Goal: Task Accomplishment & Management: Manage account settings

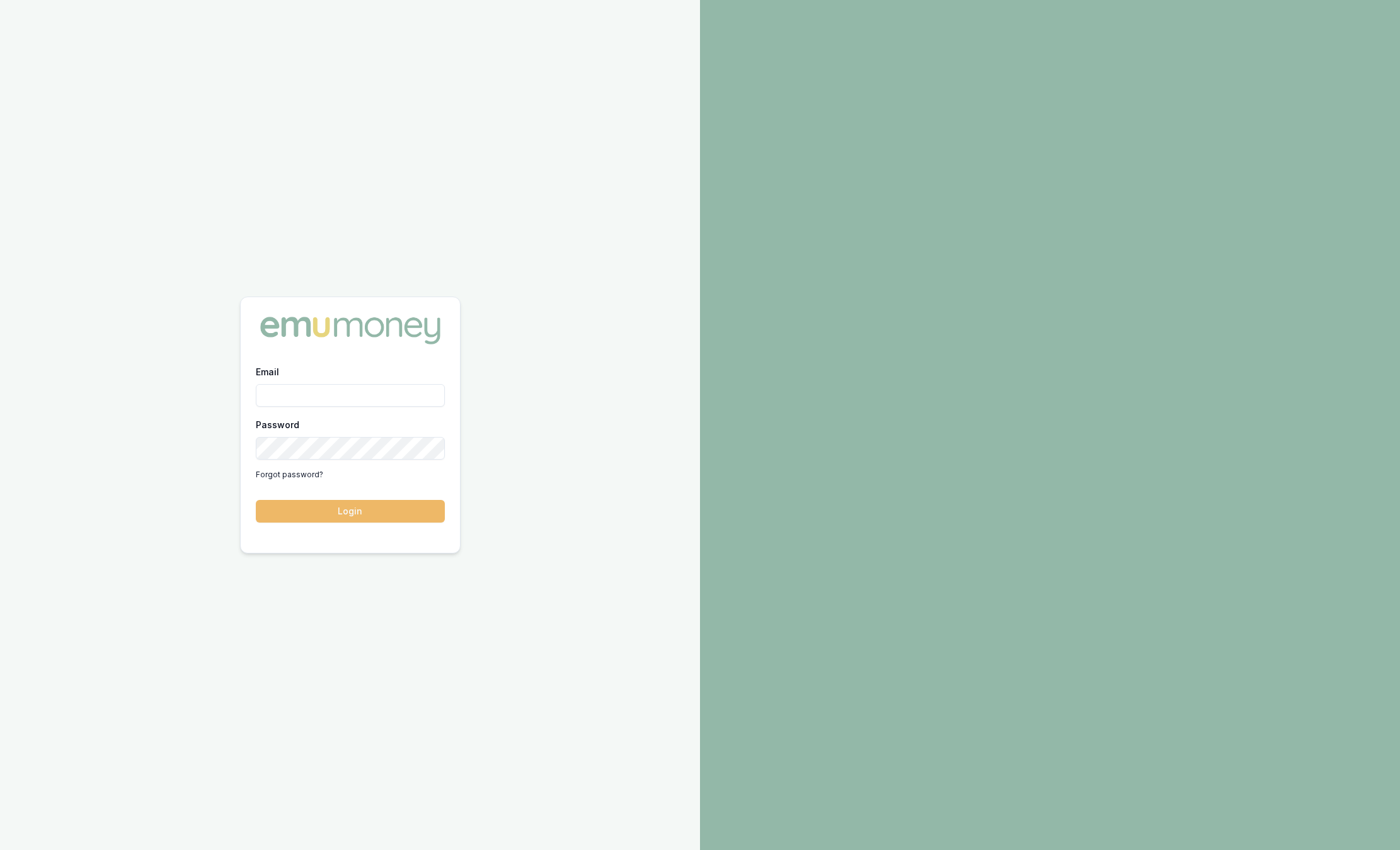
type input "sam.crouch@emumoney.com.au"
click at [337, 517] on button "Login" at bounding box center [350, 511] width 189 height 23
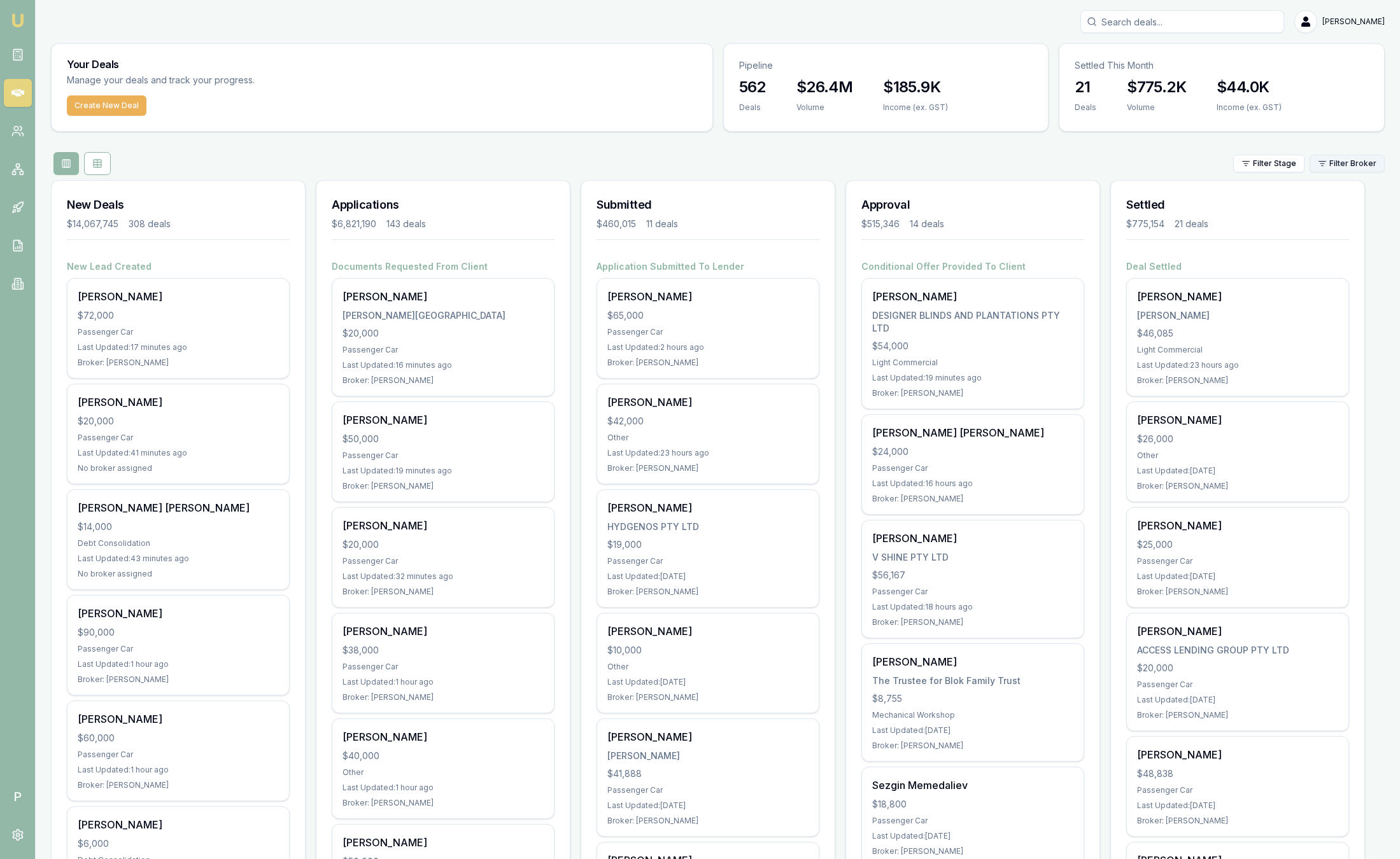
click at [1354, 163] on html "Emu Broker P [PERSON_NAME] Toggle Menu Your Deals Manage your deals and track y…" at bounding box center [700, 430] width 1400 height 859
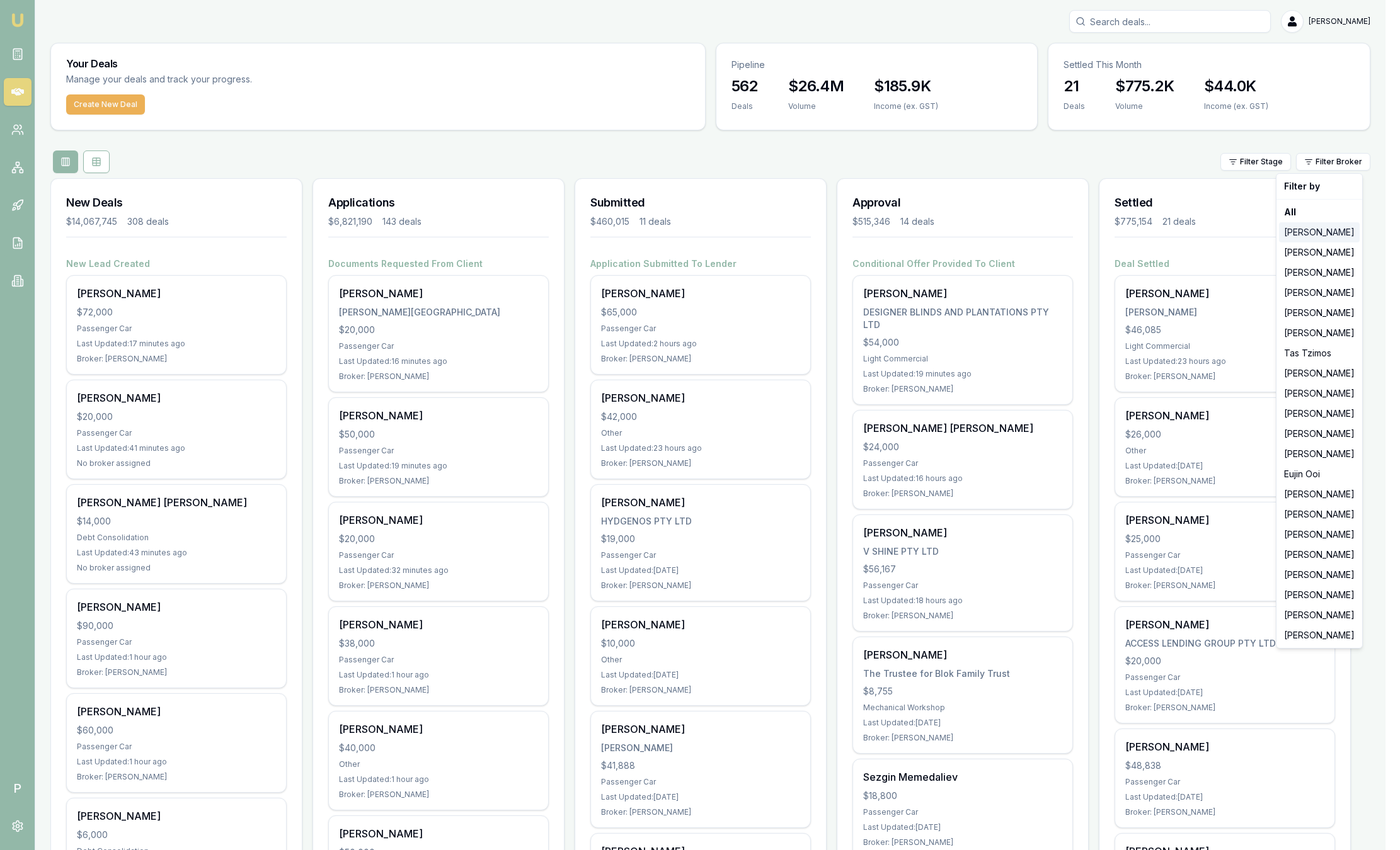
click at [1331, 238] on div "[PERSON_NAME]" at bounding box center [1319, 232] width 81 height 20
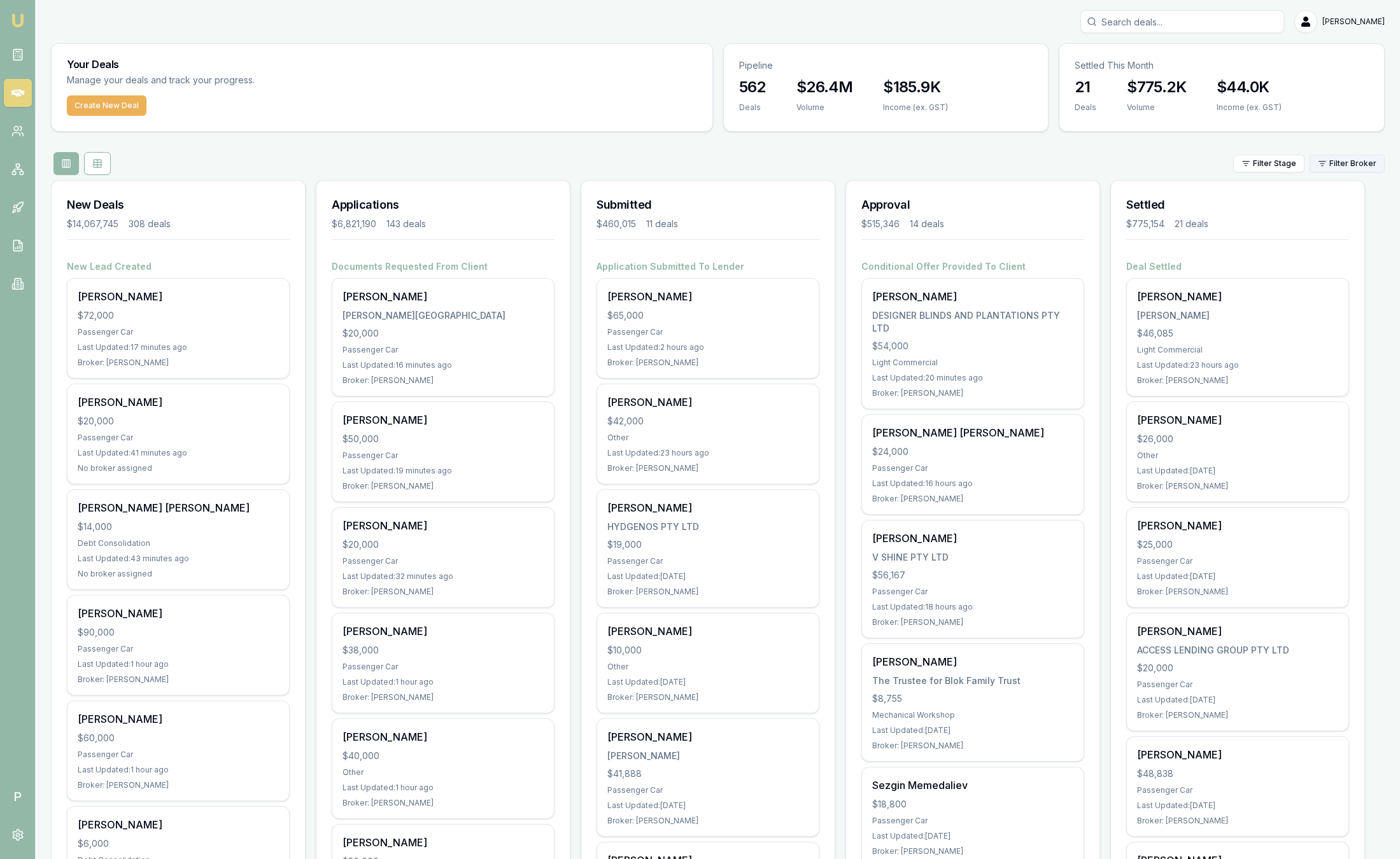
click at [1351, 169] on html "Emu Broker P [PERSON_NAME] Toggle Menu Your Deals Manage your deals and track y…" at bounding box center [700, 430] width 1400 height 859
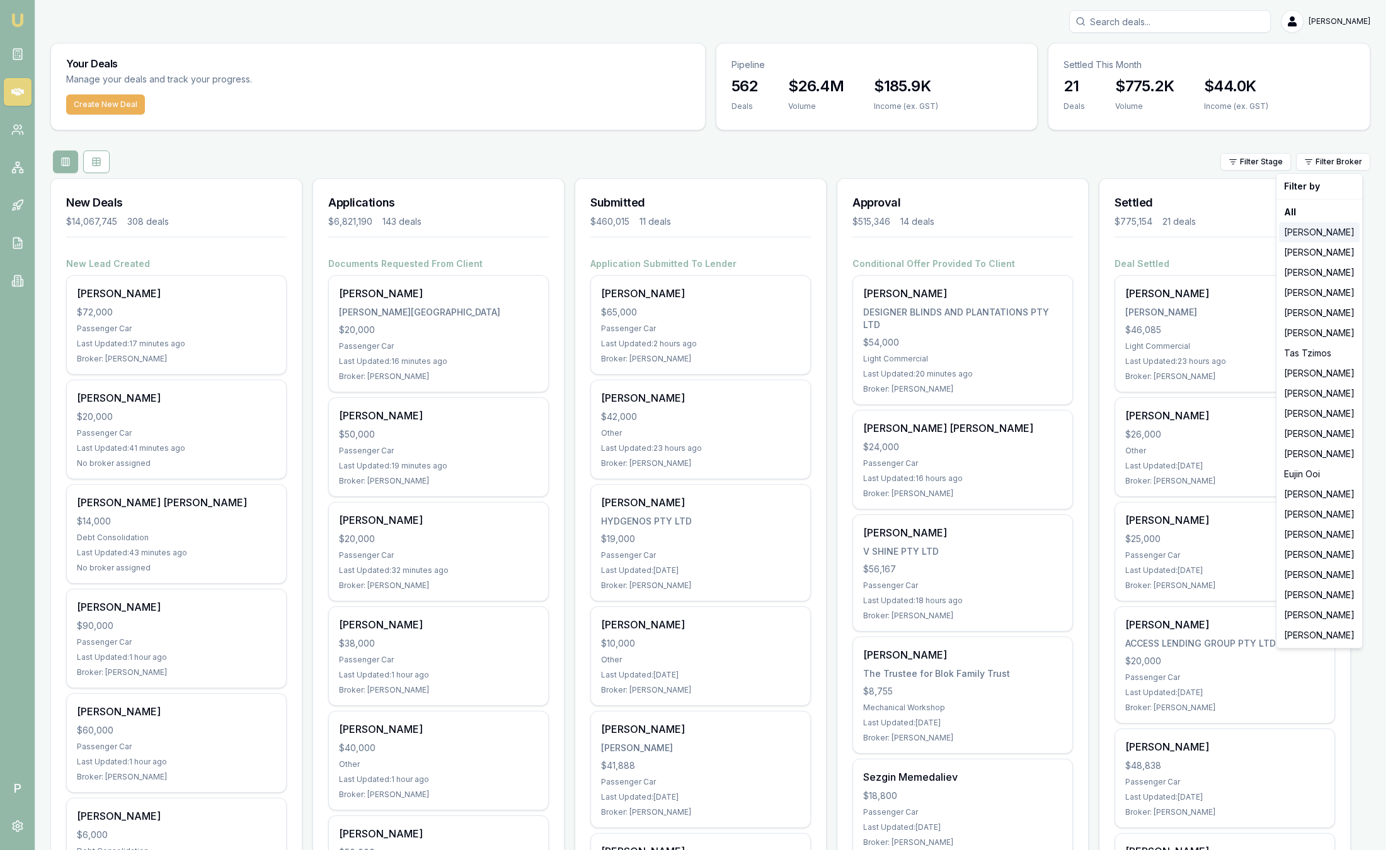
click at [1335, 237] on div "[PERSON_NAME]" at bounding box center [1319, 232] width 81 height 20
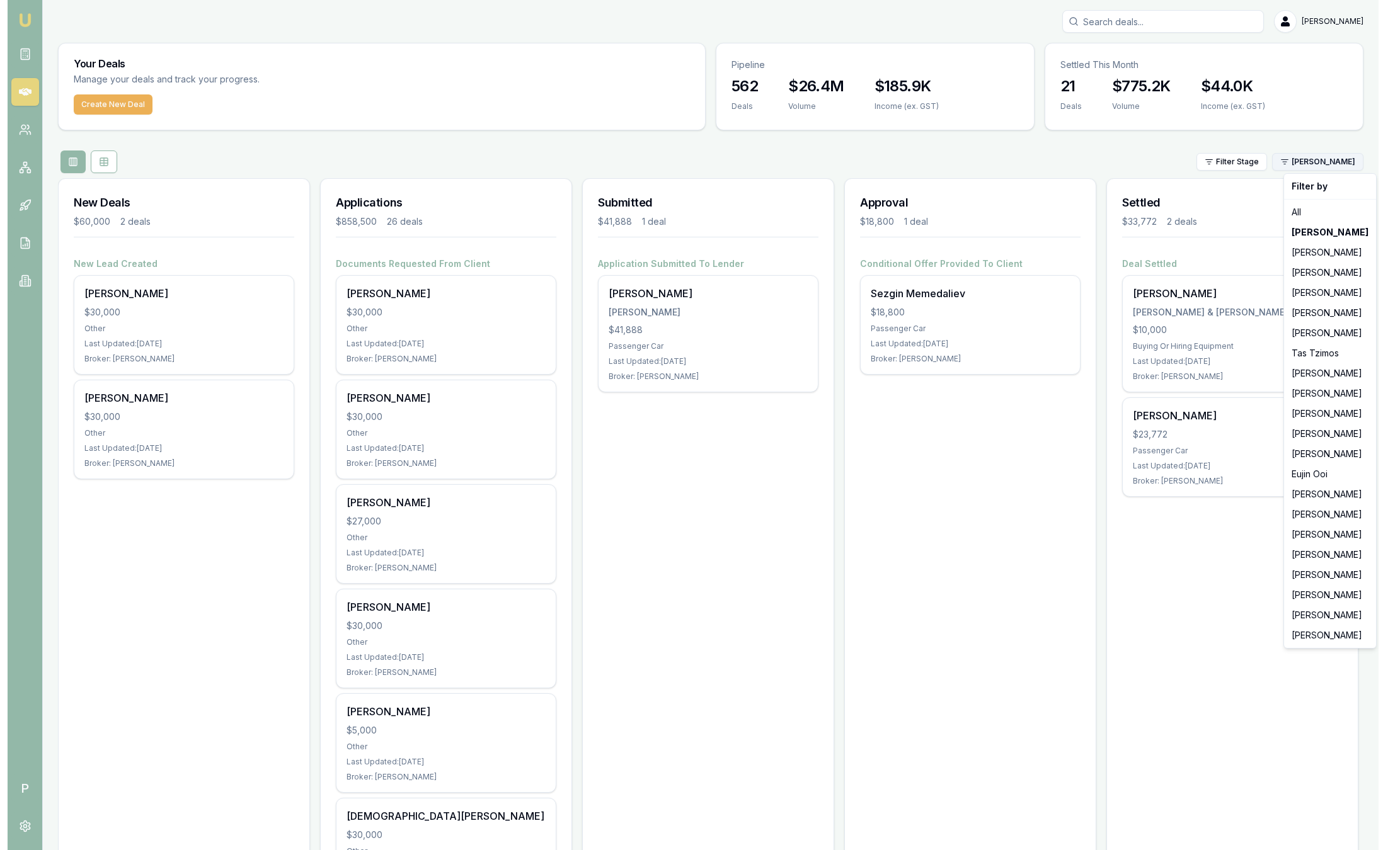
click at [1324, 163] on html "Emu Broker P Sam Crouch Toggle Menu Your Deals Manage your deals and track your…" at bounding box center [693, 425] width 1386 height 850
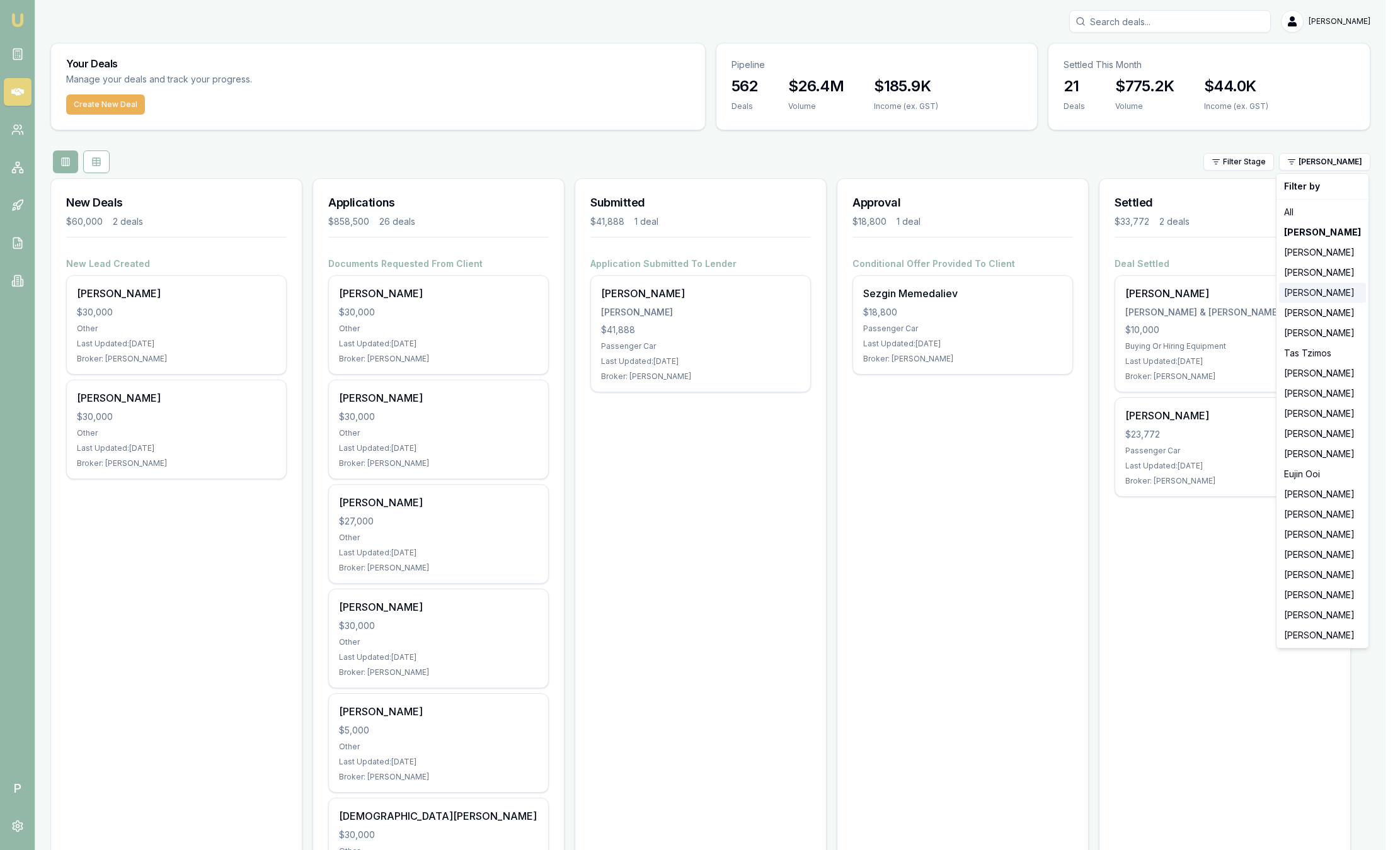
click at [1325, 287] on div "[PERSON_NAME]" at bounding box center [1323, 293] width 87 height 20
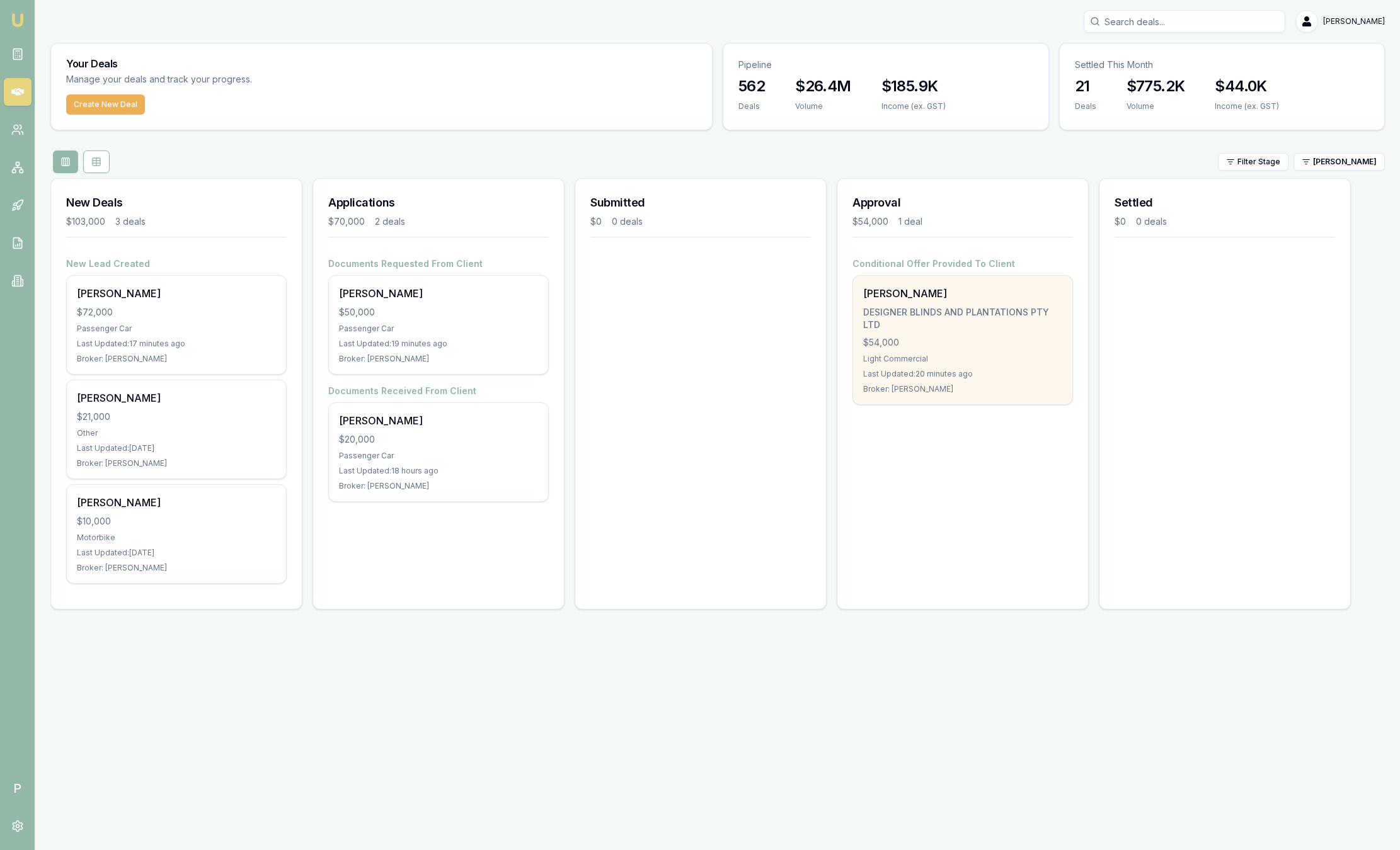
click at [877, 299] on div "[PERSON_NAME]" at bounding box center [962, 293] width 199 height 15
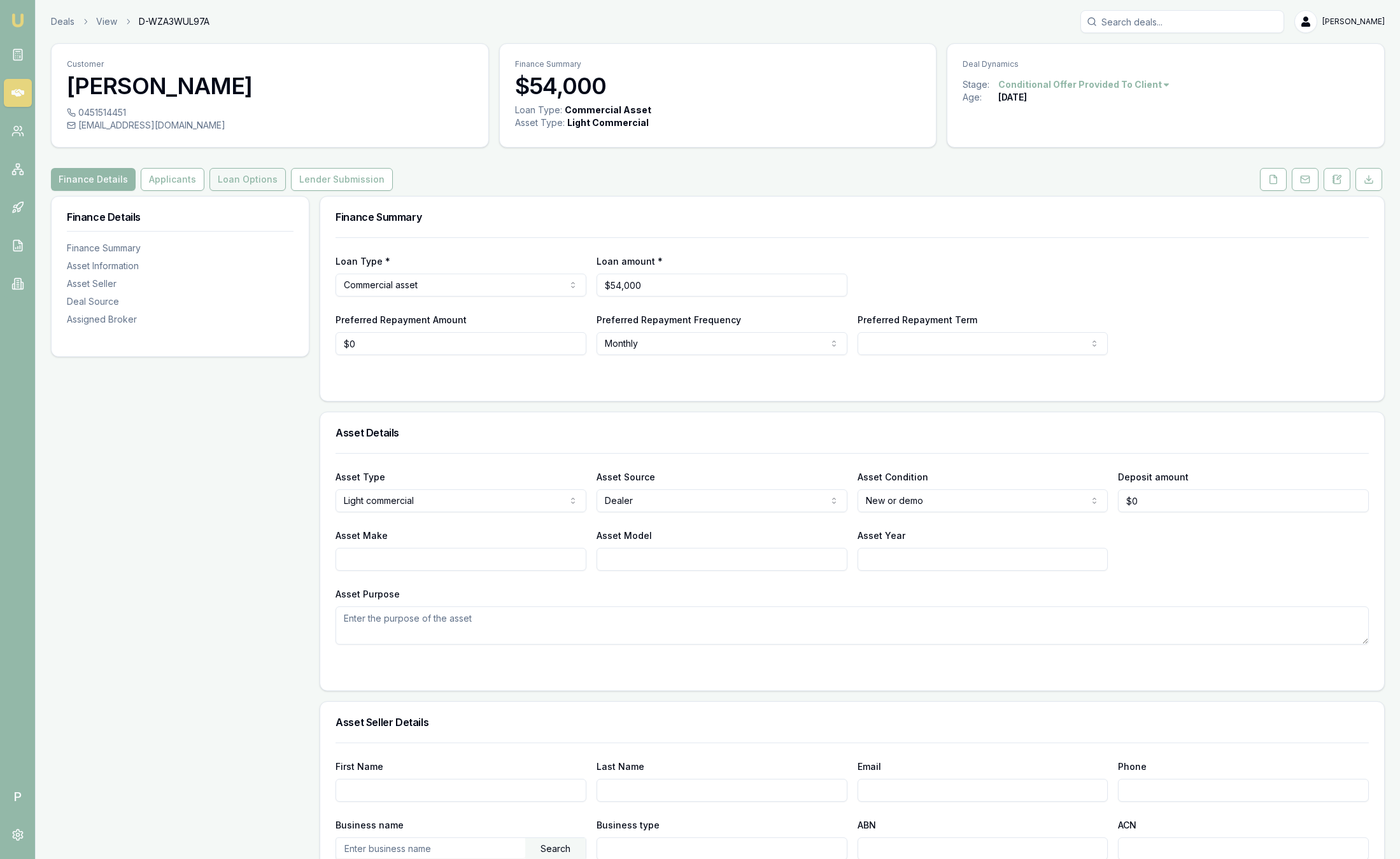
click at [254, 173] on button "Loan Options" at bounding box center [247, 180] width 76 height 23
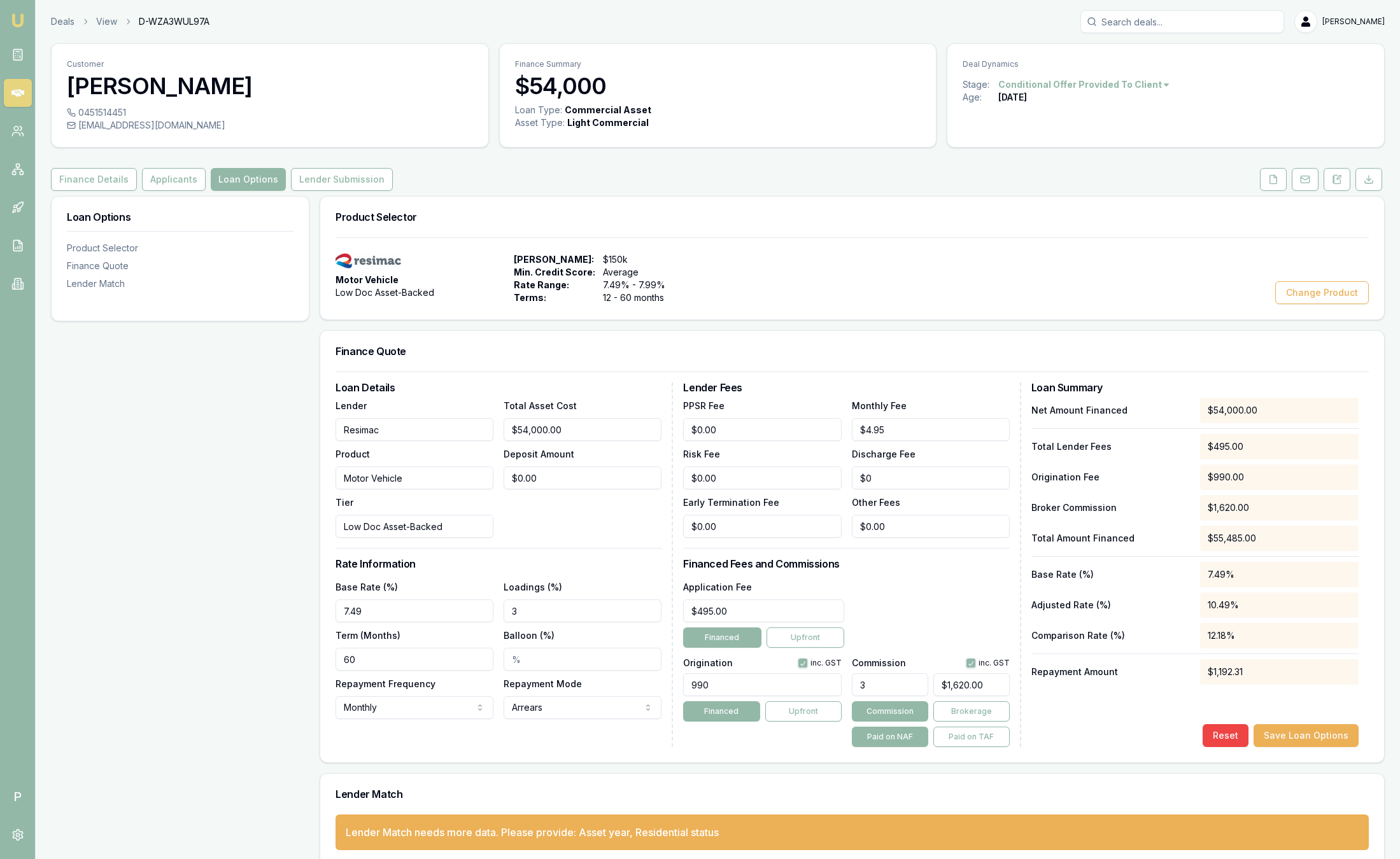
click at [67, 30] on div "Deals View D-WZA3WUL97A Sam Crouch" at bounding box center [718, 22] width 1334 height 23
click at [66, 19] on link "Deals" at bounding box center [63, 22] width 23 height 13
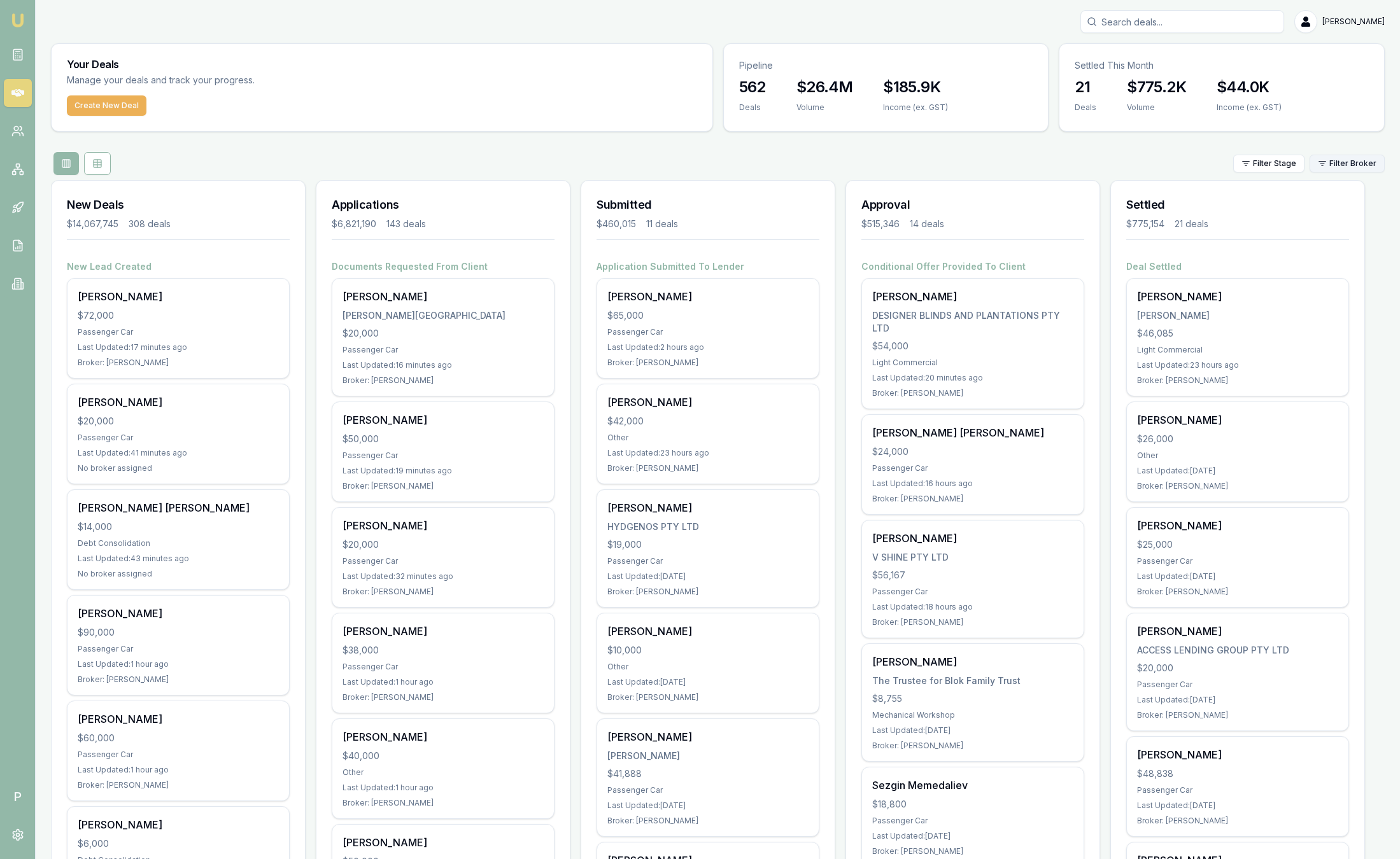
click at [1344, 169] on html "Emu Broker P [PERSON_NAME] Toggle Menu Your Deals Manage your deals and track y…" at bounding box center [700, 430] width 1400 height 859
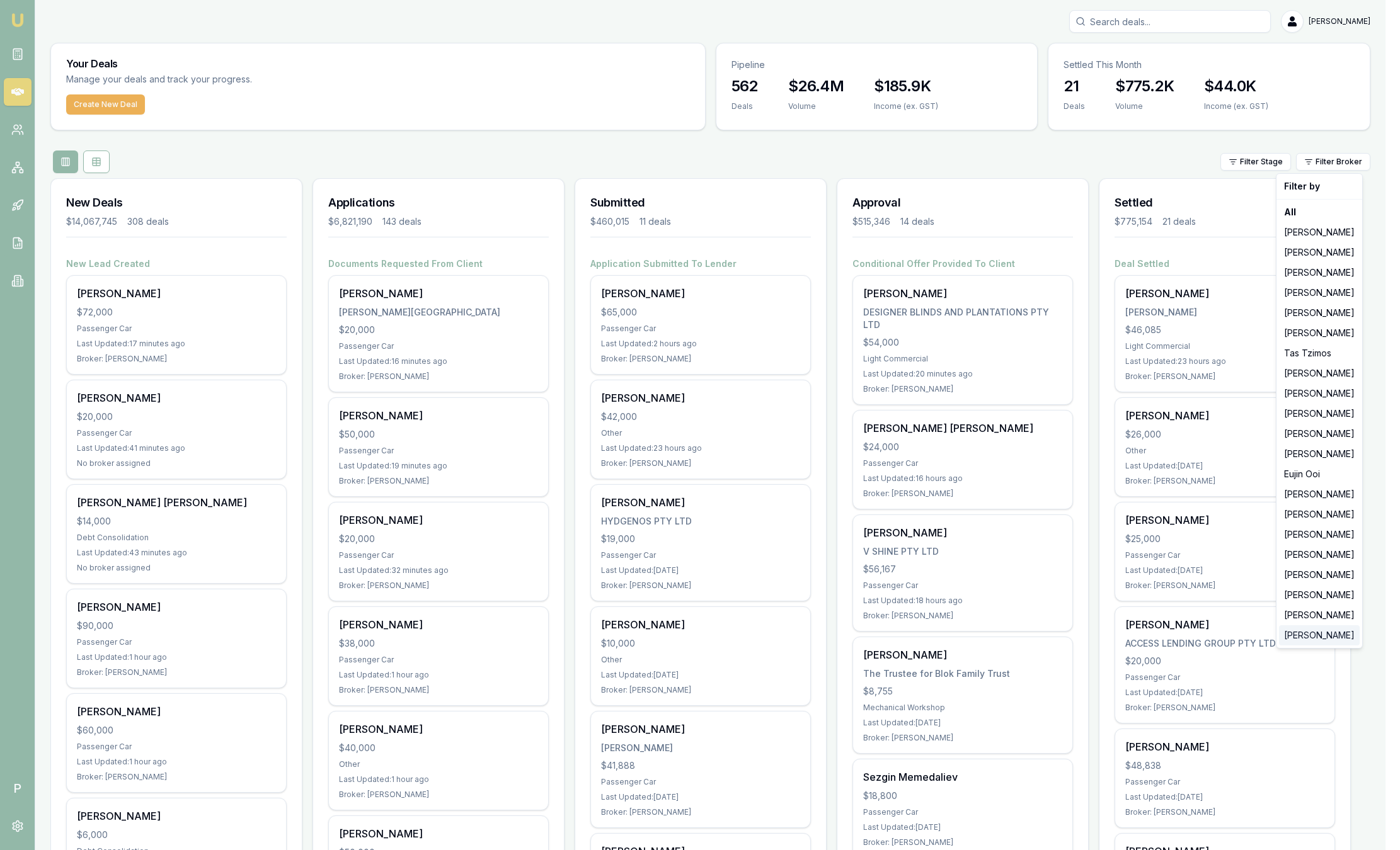
click at [1340, 639] on div "[PERSON_NAME]" at bounding box center [1319, 635] width 81 height 20
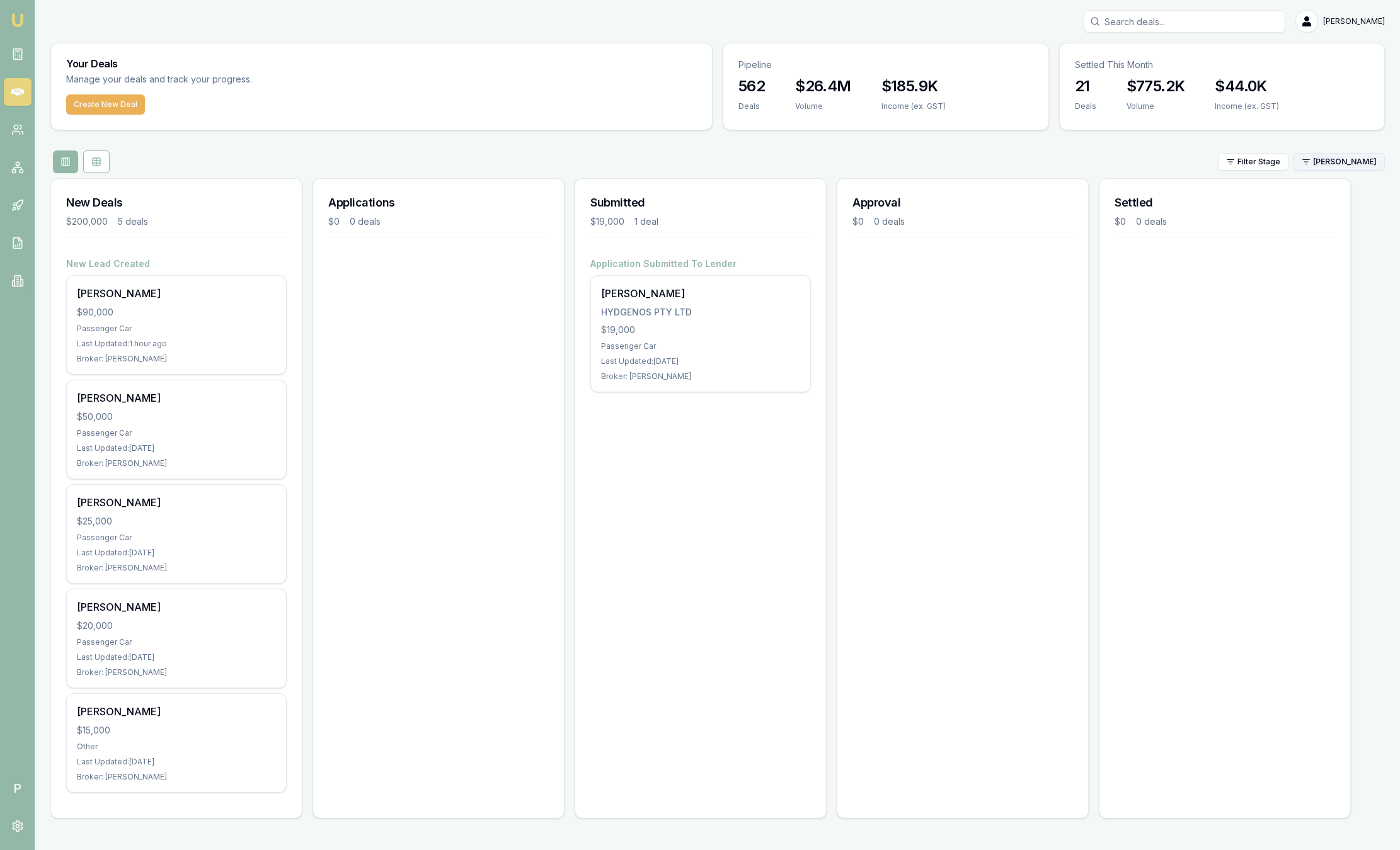
click at [1336, 157] on html "Emu Broker P Sam Crouch Toggle Menu Your Deals Manage your deals and track your…" at bounding box center [700, 425] width 1400 height 850
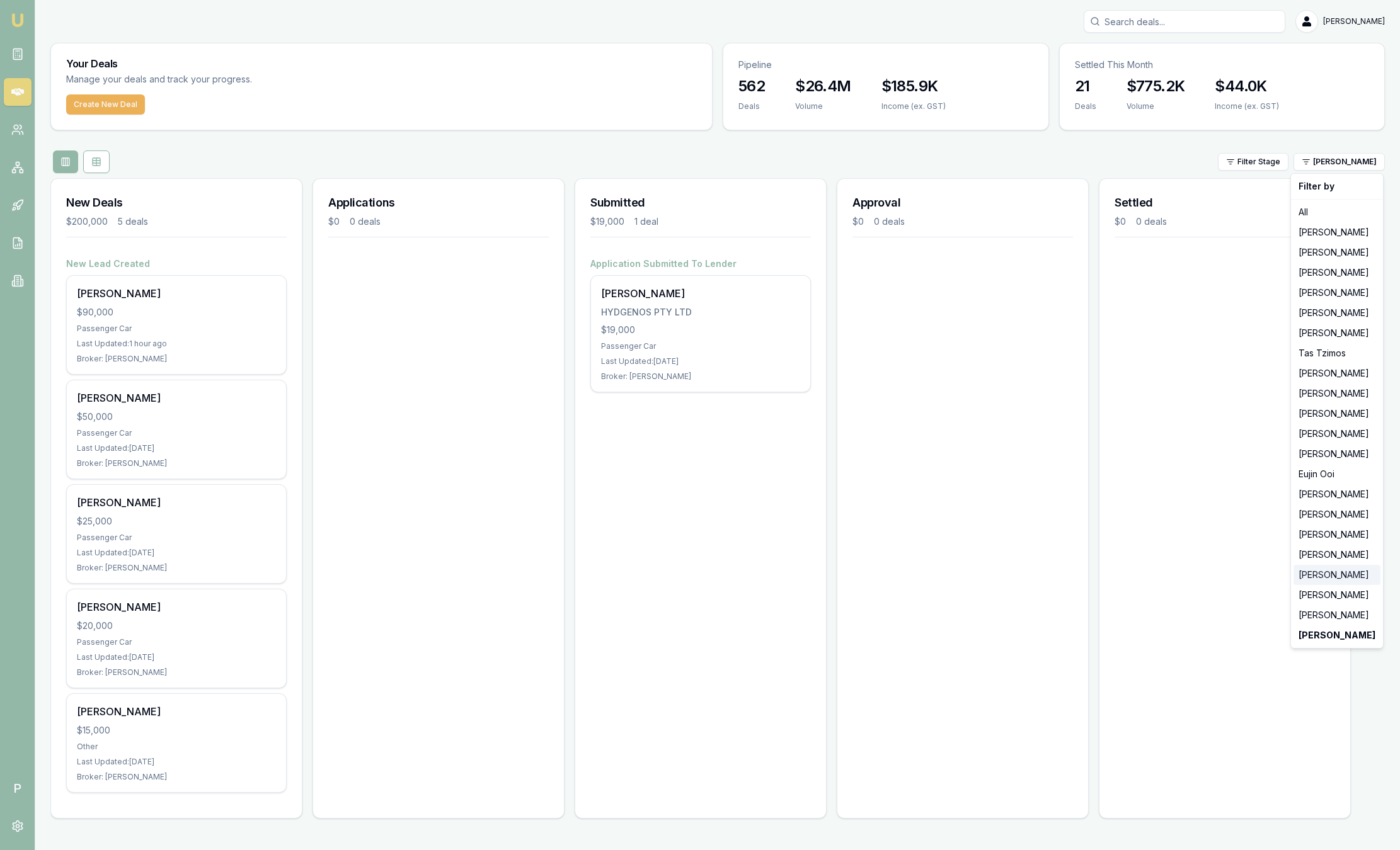
click at [1339, 581] on div "[PERSON_NAME]" at bounding box center [1337, 574] width 87 height 20
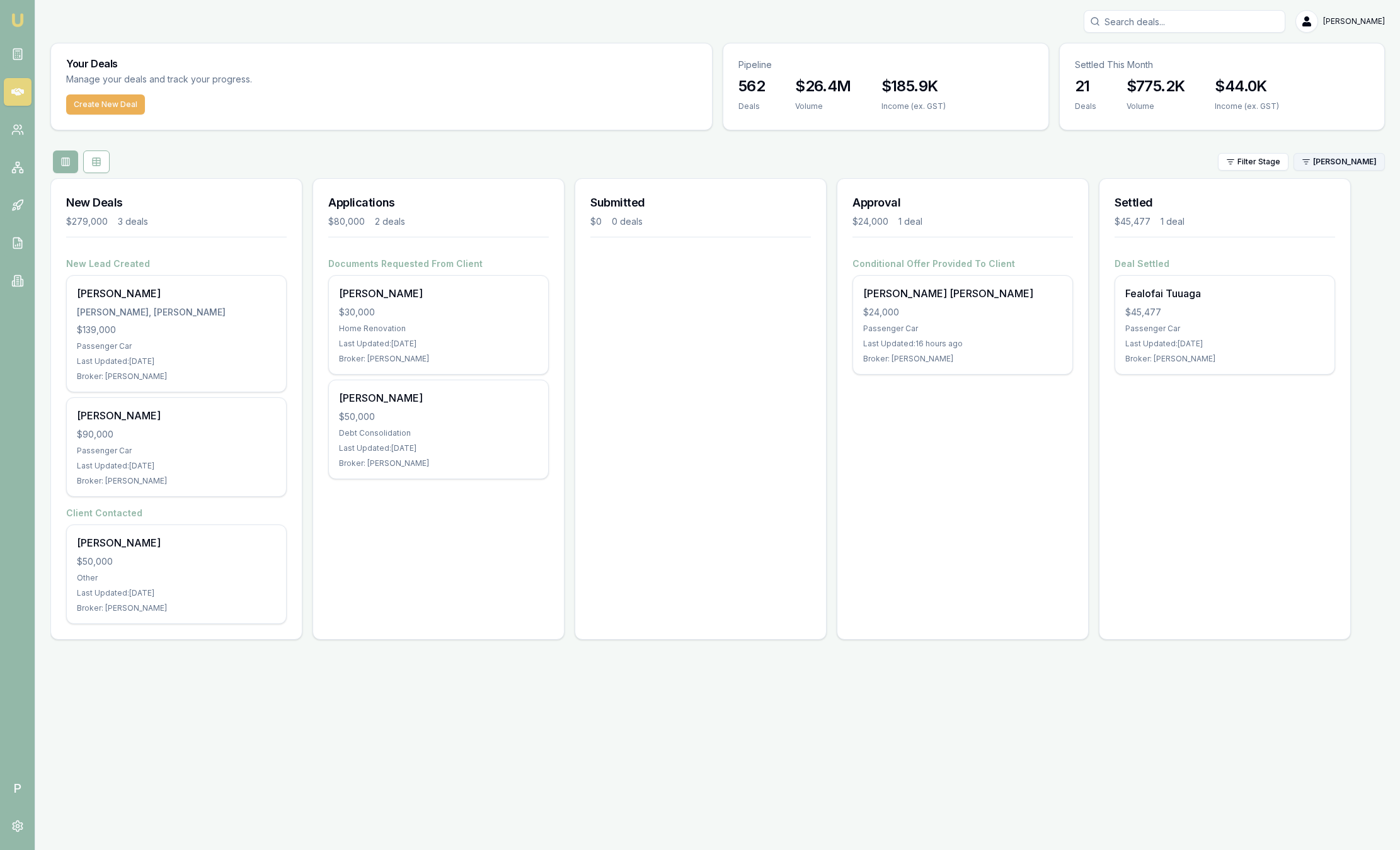
click at [1341, 167] on html "Emu Broker P Sam Crouch Toggle Menu Your Deals Manage your deals and track your…" at bounding box center [700, 425] width 1400 height 850
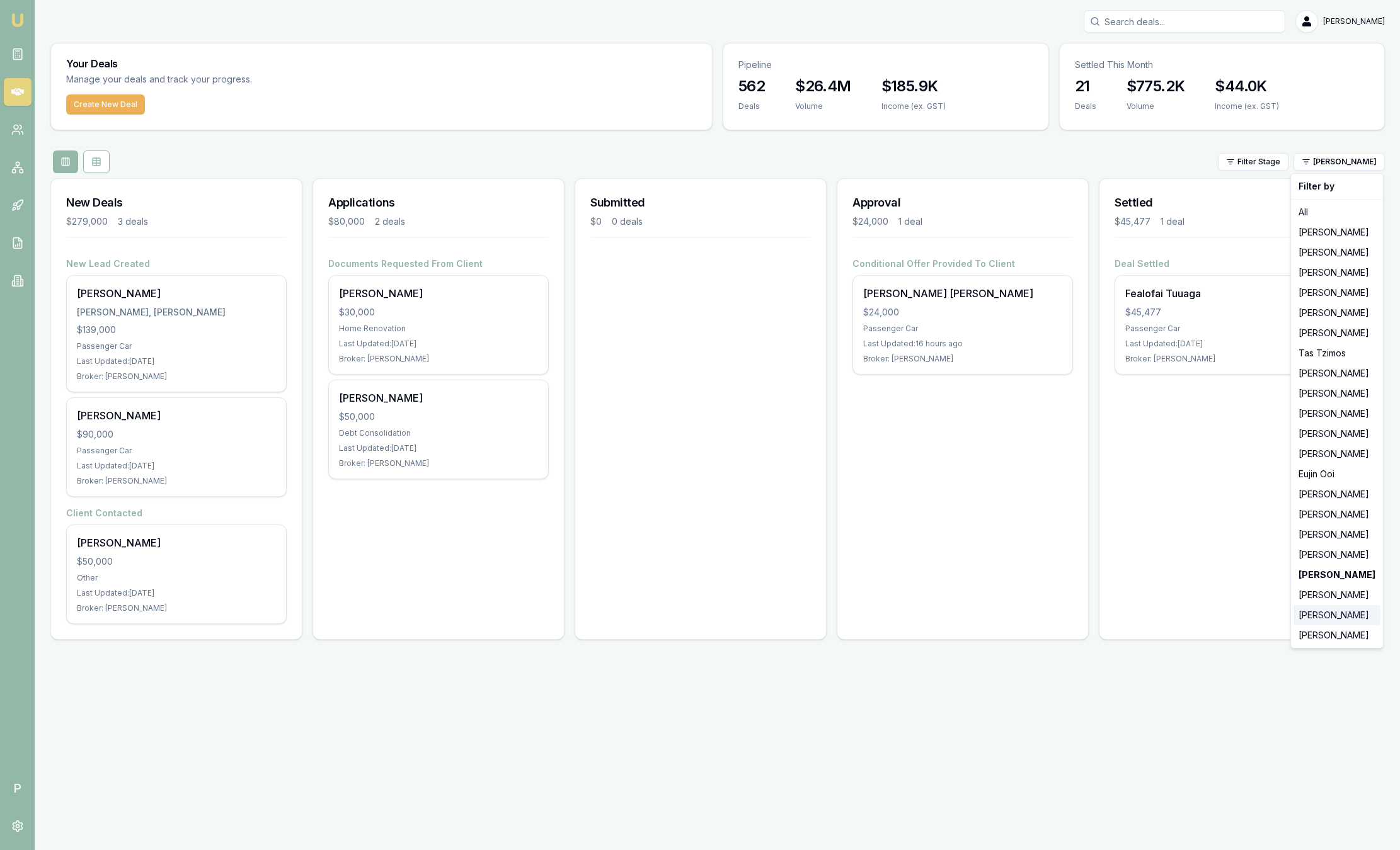
click at [1324, 612] on div "[PERSON_NAME]" at bounding box center [1337, 615] width 87 height 20
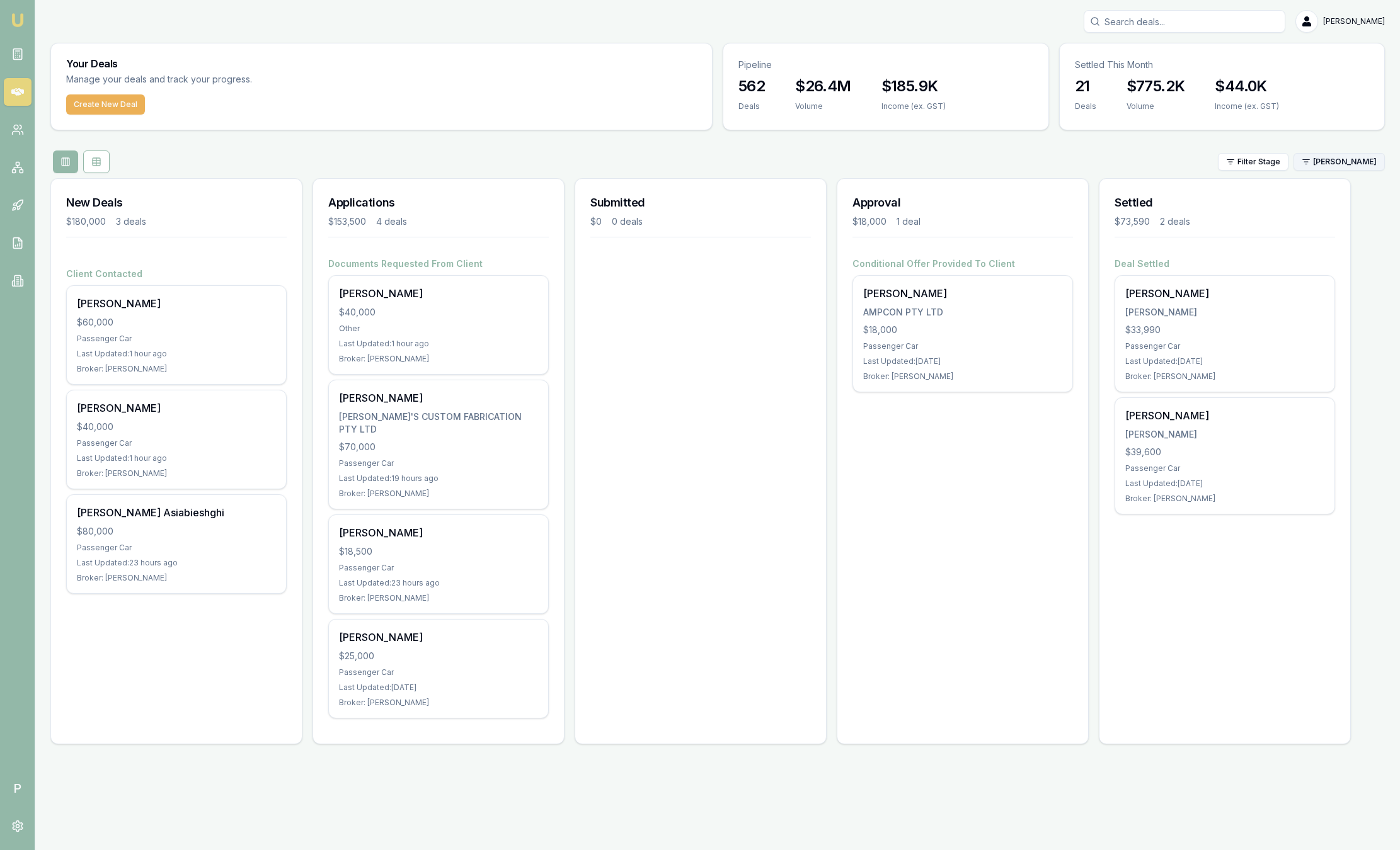
click at [1332, 165] on html "Emu Broker P Sam Crouch Toggle Menu Your Deals Manage your deals and track your…" at bounding box center [700, 425] width 1400 height 850
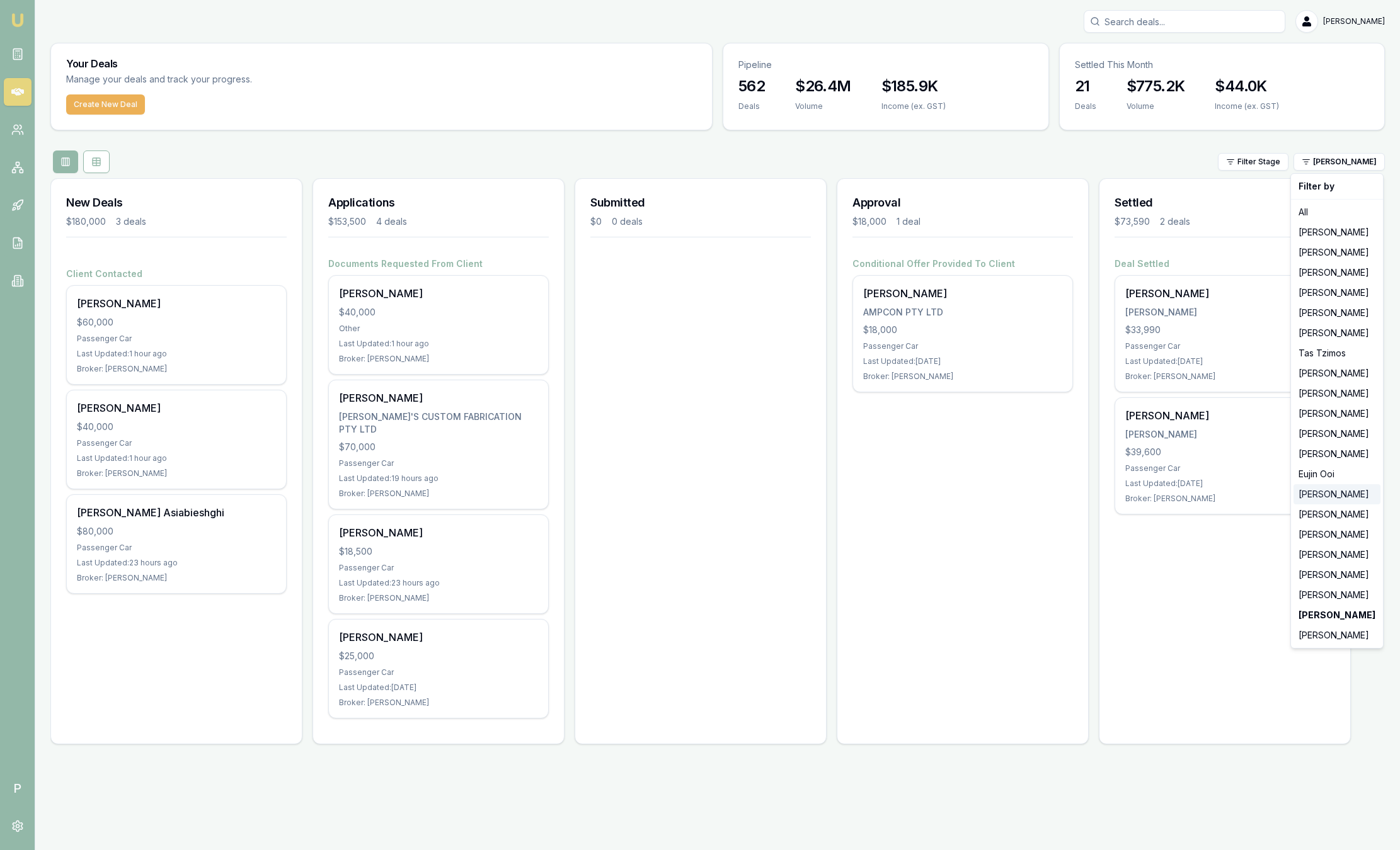
click at [1319, 497] on div "[PERSON_NAME]" at bounding box center [1337, 494] width 87 height 20
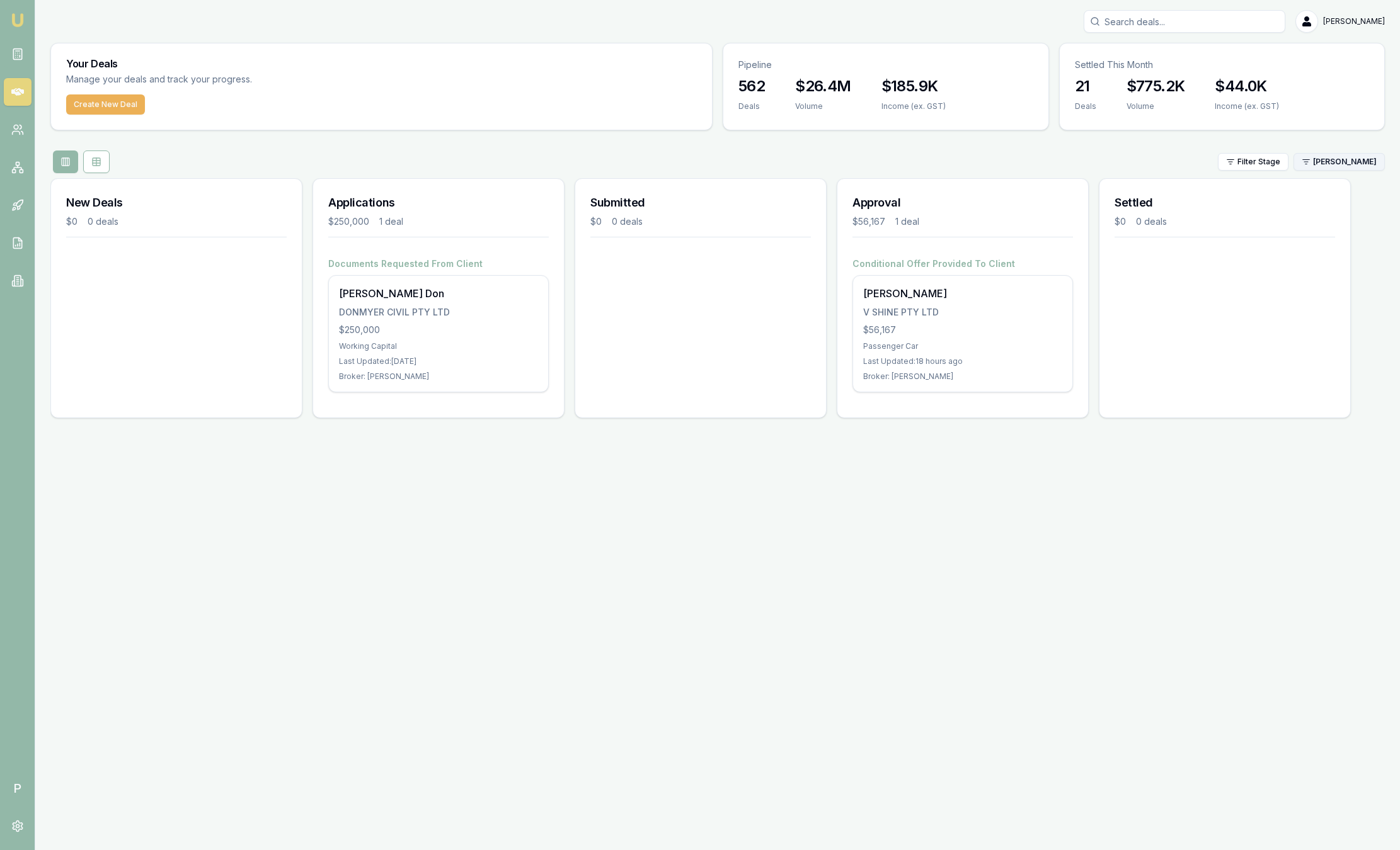
click at [1325, 155] on html "Emu Broker P Sam Crouch Toggle Menu Your Deals Manage your deals and track your…" at bounding box center [700, 425] width 1400 height 850
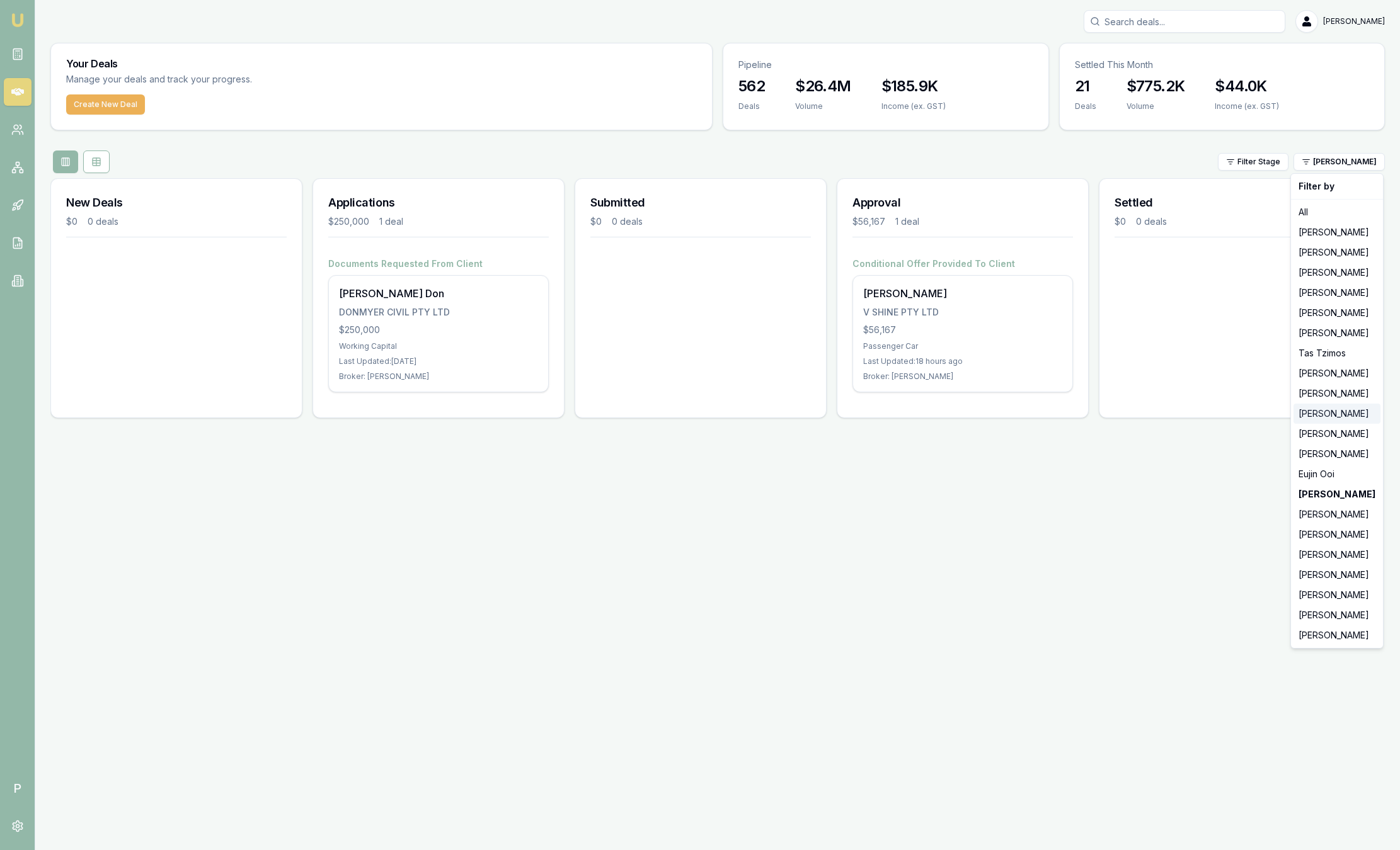
click at [1308, 412] on div "[PERSON_NAME]" at bounding box center [1337, 413] width 87 height 20
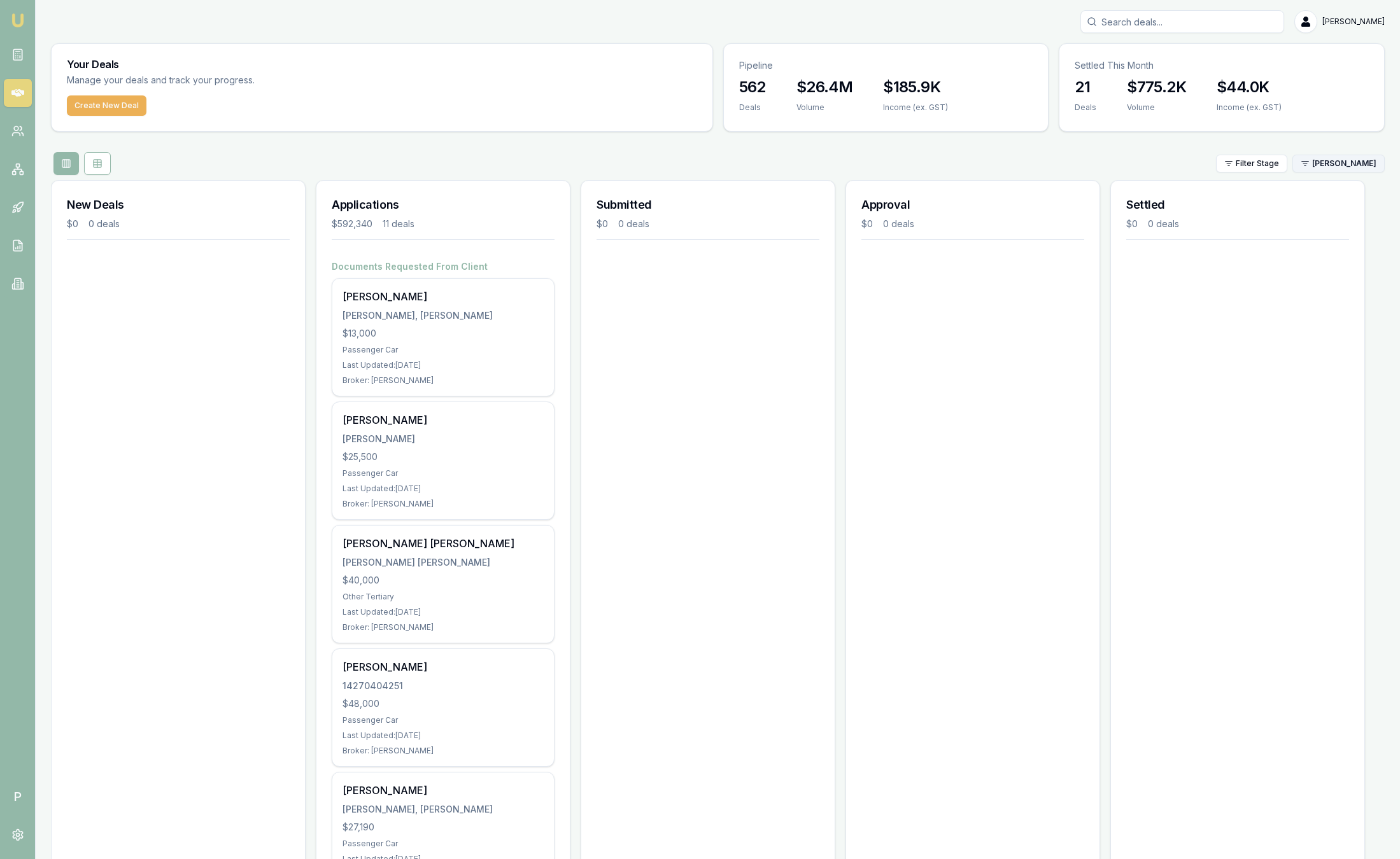
click at [1326, 162] on html "Emu Broker P Sam Crouch Toggle Menu Your Deals Manage your deals and track your…" at bounding box center [700, 430] width 1400 height 859
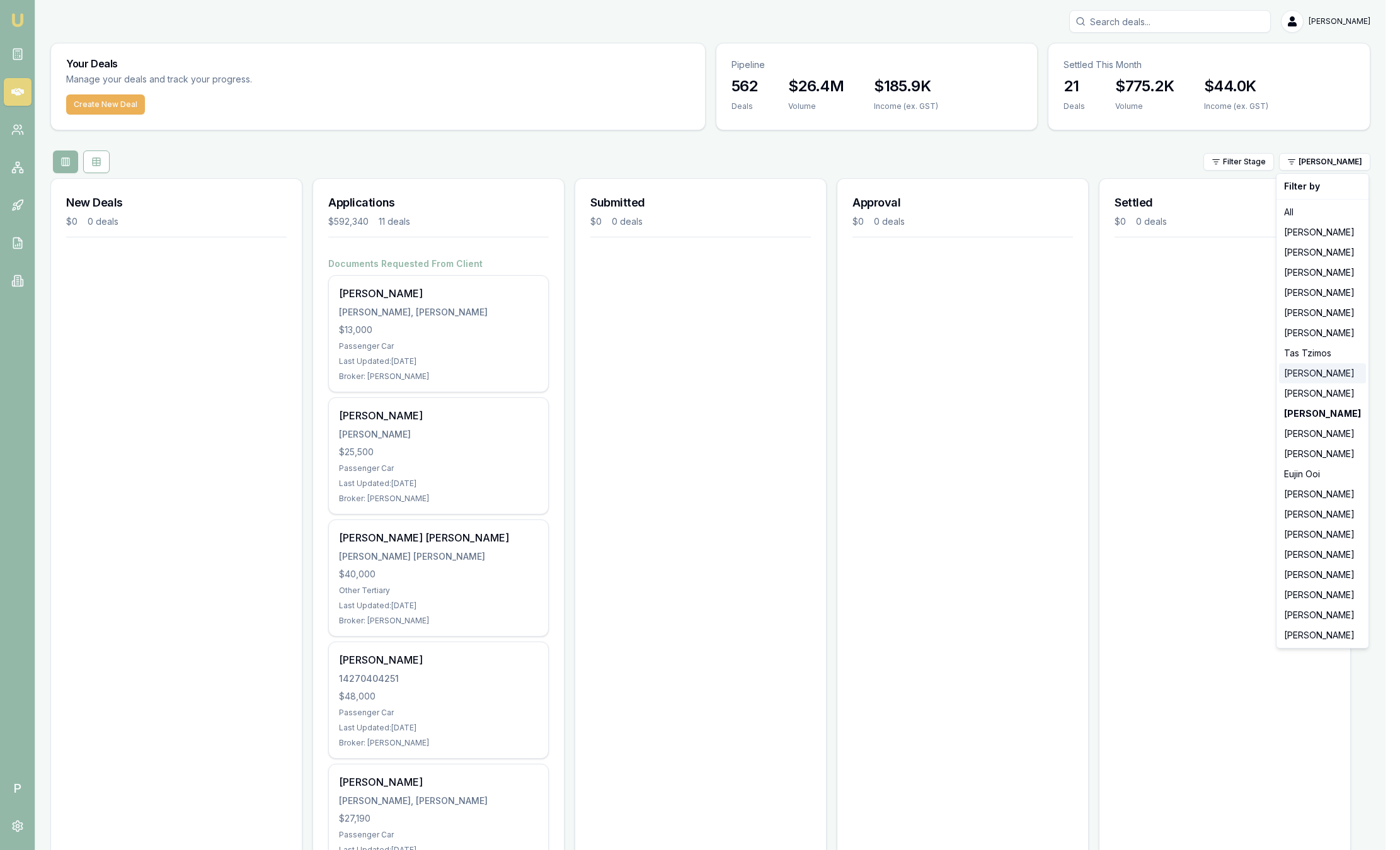
click at [1309, 373] on div "[PERSON_NAME]" at bounding box center [1323, 373] width 87 height 20
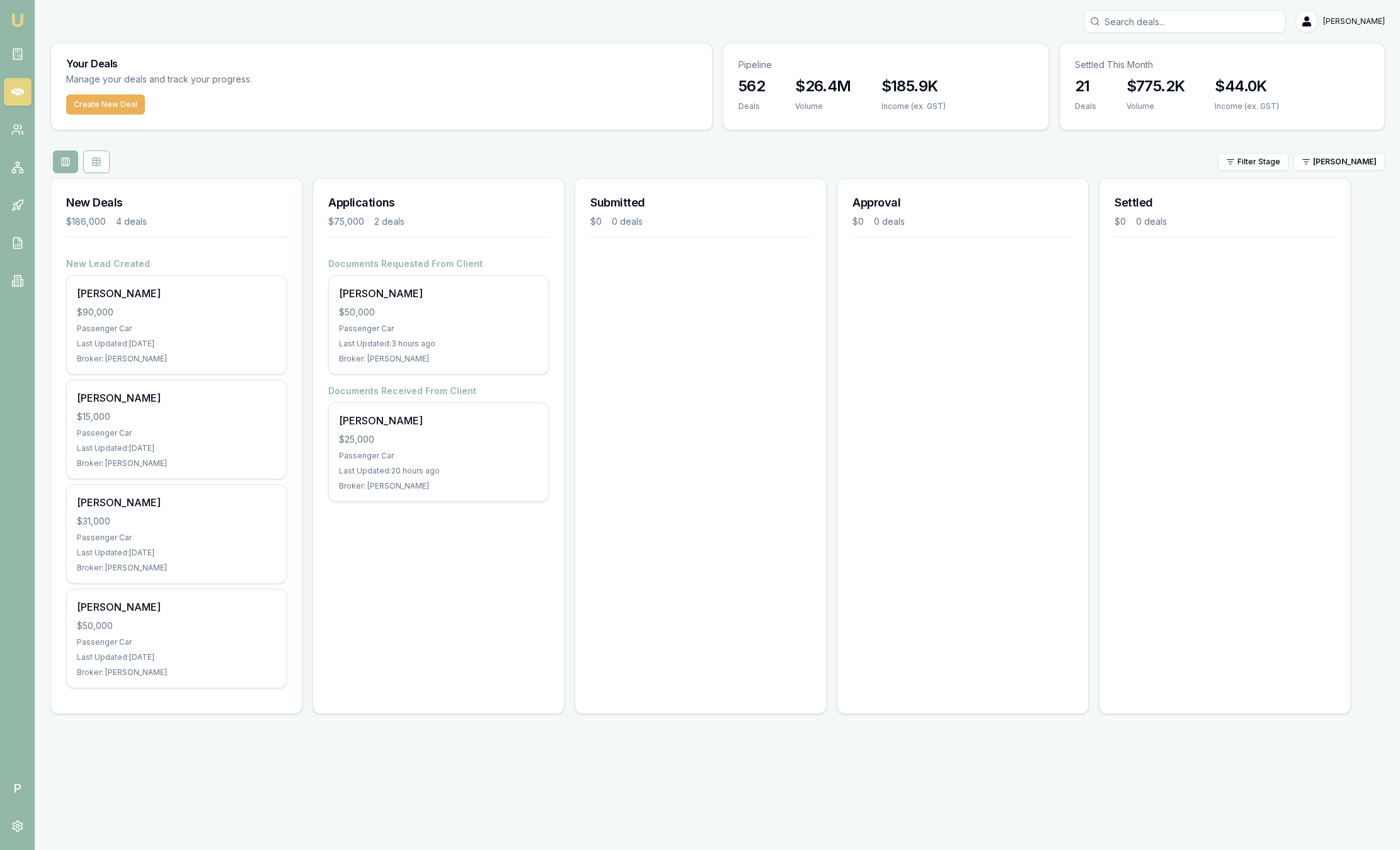
click at [1334, 171] on div "Filter Stage Baron Ketterman" at bounding box center [718, 162] width 1334 height 23
